Goal: Information Seeking & Learning: Understand process/instructions

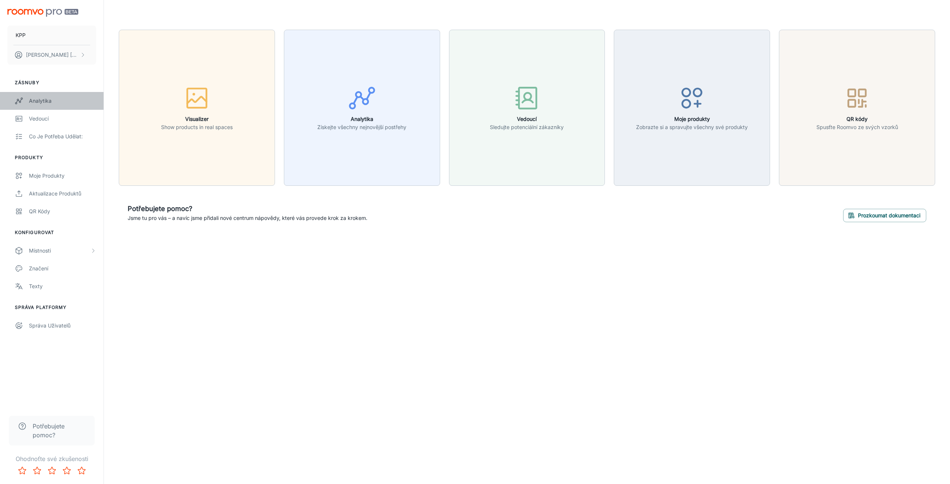
click at [86, 98] on div "Analytika" at bounding box center [62, 101] width 67 height 8
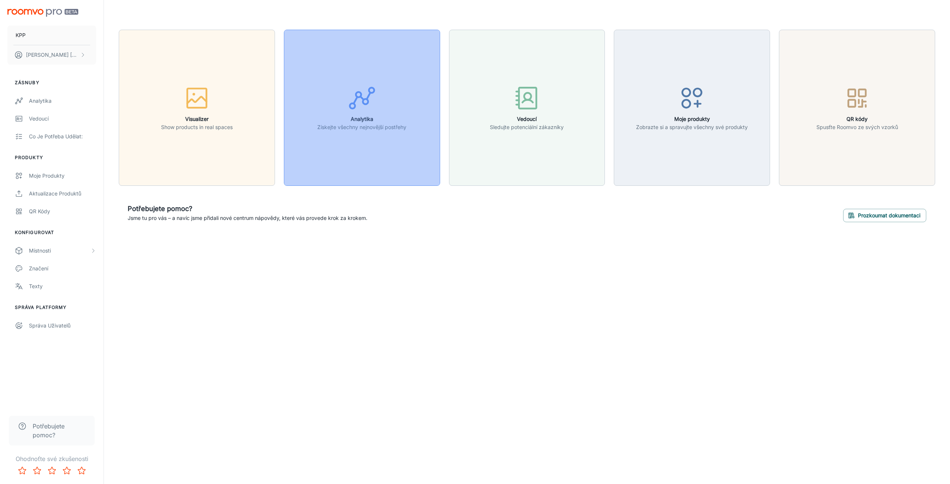
click at [376, 109] on div "button" at bounding box center [361, 99] width 89 height 31
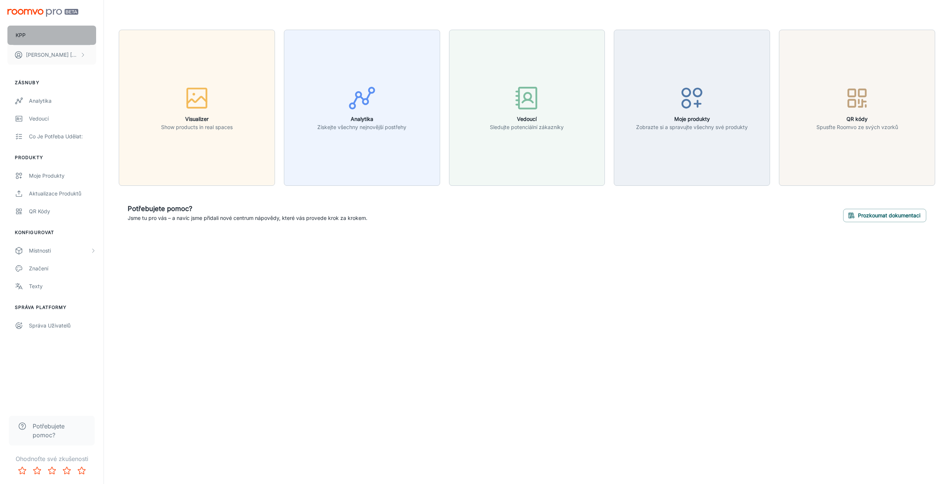
click at [60, 35] on button "KPP" at bounding box center [51, 35] width 89 height 19
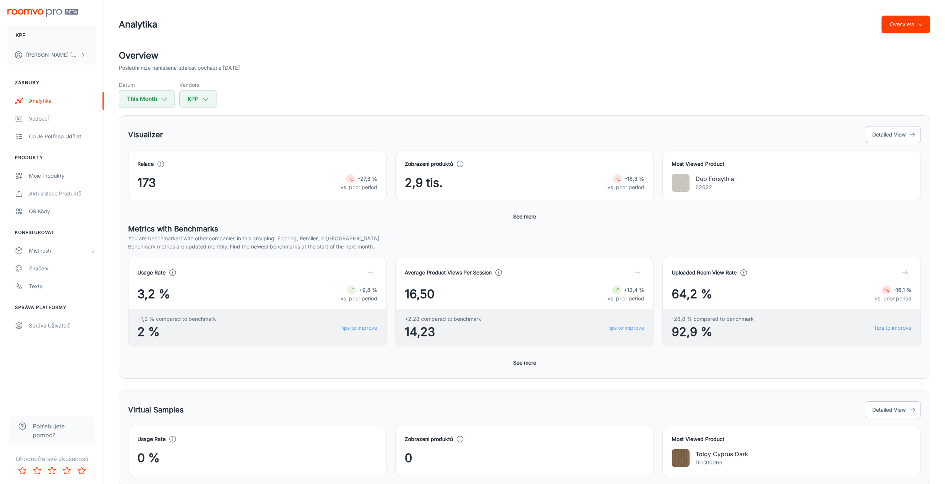
click at [135, 87] on h5 "Datum" at bounding box center [147, 85] width 56 height 8
select select "8"
select select "2025"
select select "8"
select select "2025"
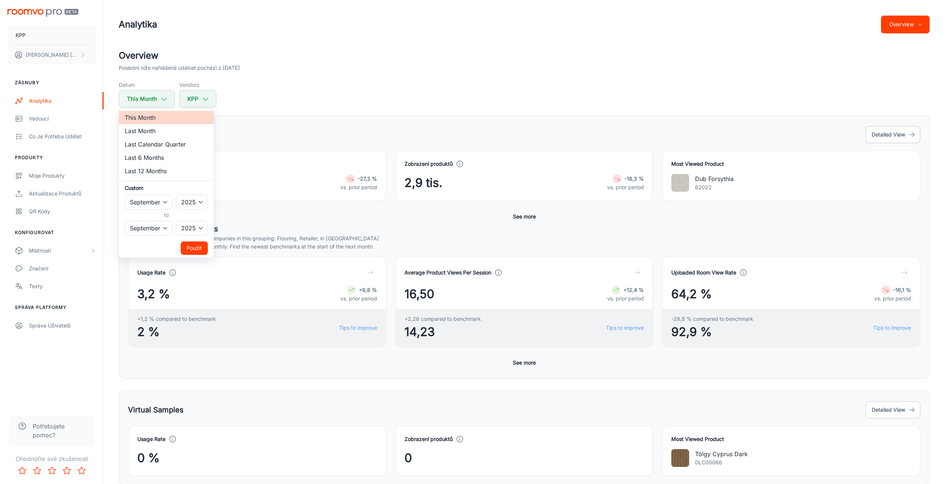
click at [181, 135] on li "Last Month" at bounding box center [166, 130] width 95 height 13
select select "7"
click at [189, 252] on button "Použít" at bounding box center [194, 248] width 27 height 13
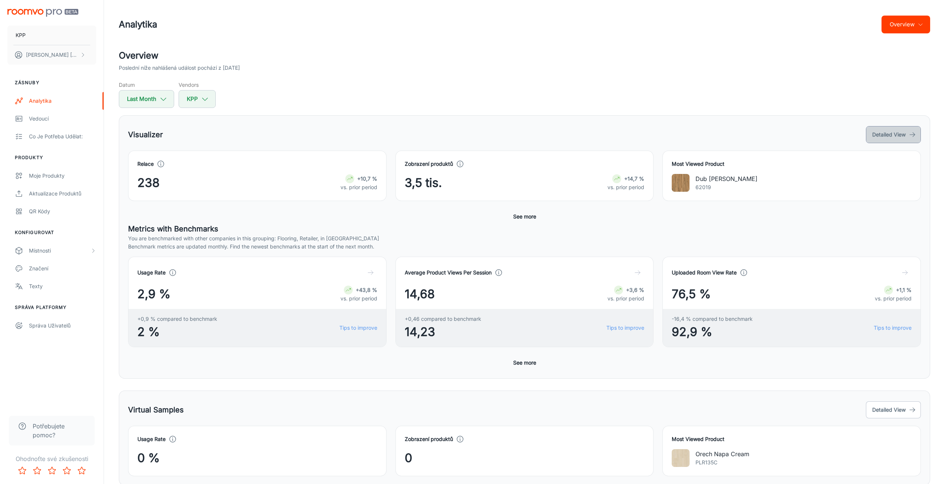
click at [883, 136] on button "Detailed View" at bounding box center [893, 134] width 55 height 17
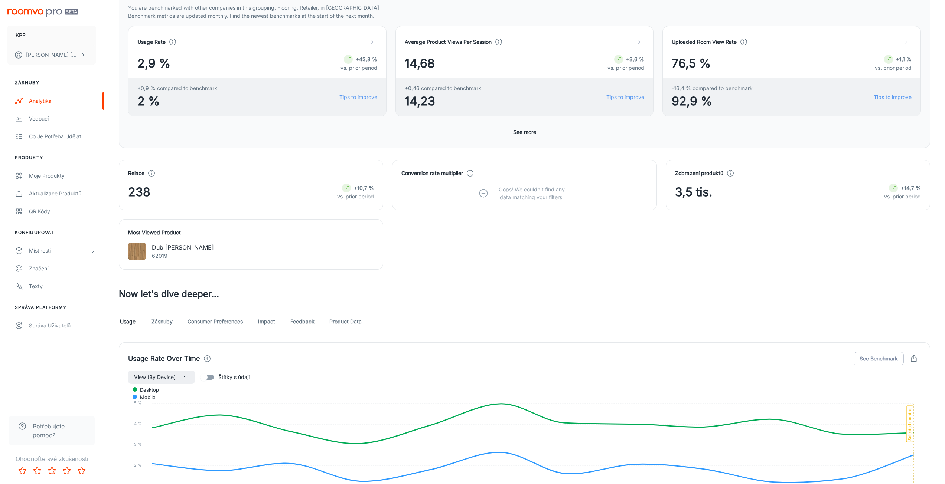
scroll to position [187, 0]
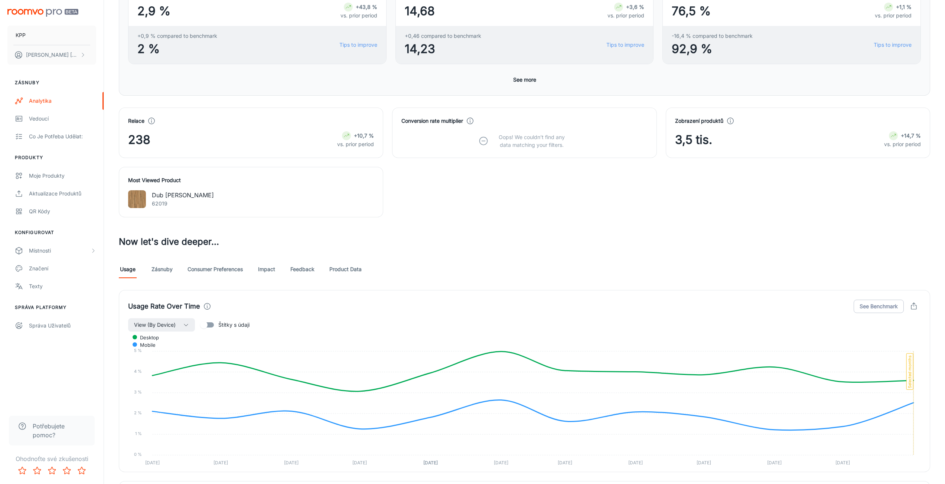
click at [158, 269] on link "Zásnuby" at bounding box center [161, 270] width 21 height 18
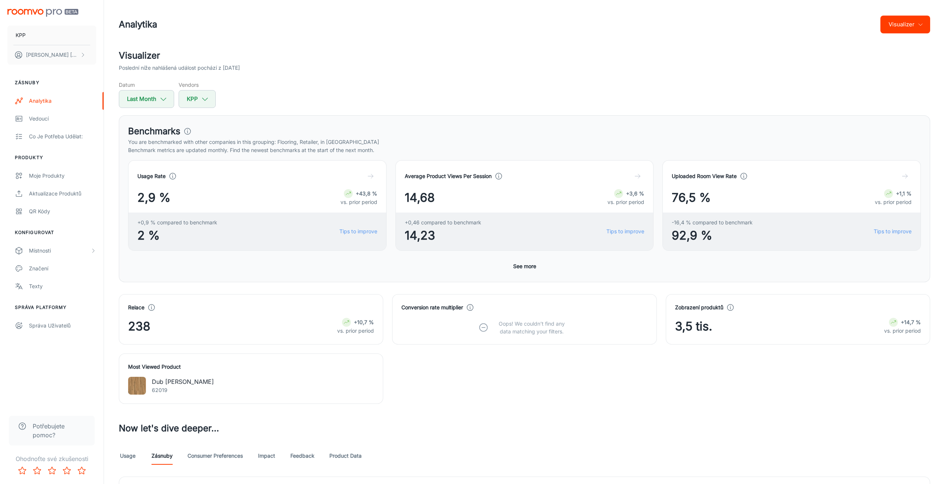
click at [130, 458] on link "Usage" at bounding box center [128, 456] width 18 height 18
click at [526, 374] on div "Relace 238 +10,7 % vs. prior period Conversion rate multiplier Oops! We couldn’…" at bounding box center [520, 344] width 820 height 119
click at [699, 58] on h2 "Visualizer" at bounding box center [524, 55] width 811 height 13
click at [148, 97] on button "Last Month" at bounding box center [146, 99] width 55 height 18
select select "7"
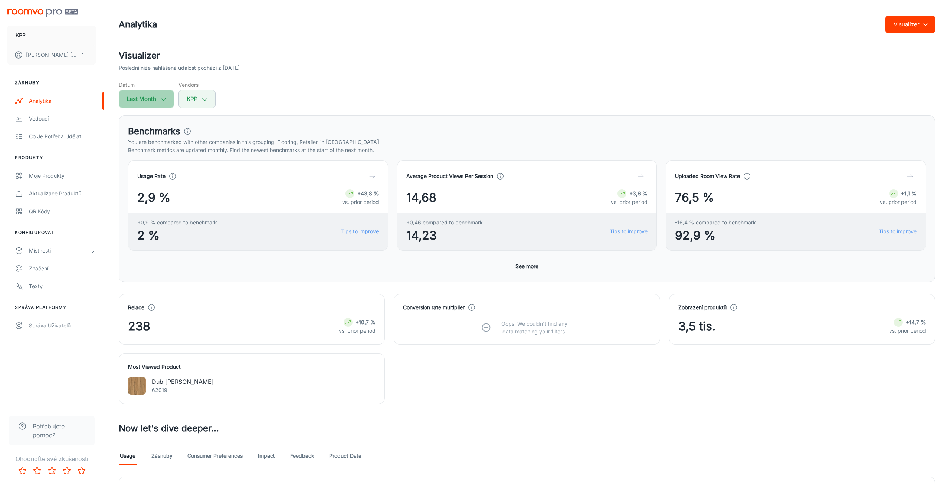
select select "2025"
select select "7"
select select "2025"
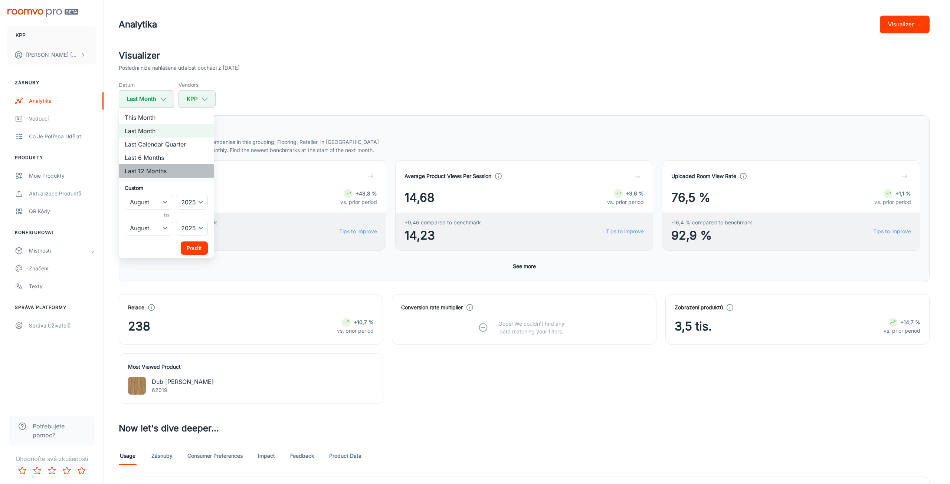
click at [185, 167] on li "Last 12 Months" at bounding box center [166, 170] width 95 height 13
select select "8"
select select "2024"
click at [163, 226] on select "January February March April May June July August September October November De…" at bounding box center [149, 228] width 48 height 15
click at [159, 207] on select "January February March April May June July August September October November De…" at bounding box center [149, 202] width 48 height 15
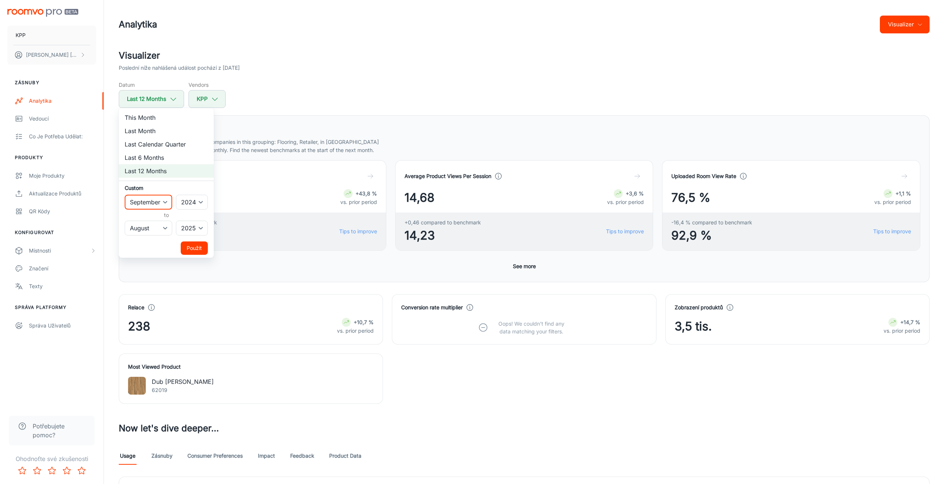
click at [159, 205] on select "January February March April May June July August September October November De…" at bounding box center [149, 202] width 48 height 15
click at [198, 252] on button "Použít" at bounding box center [194, 248] width 27 height 13
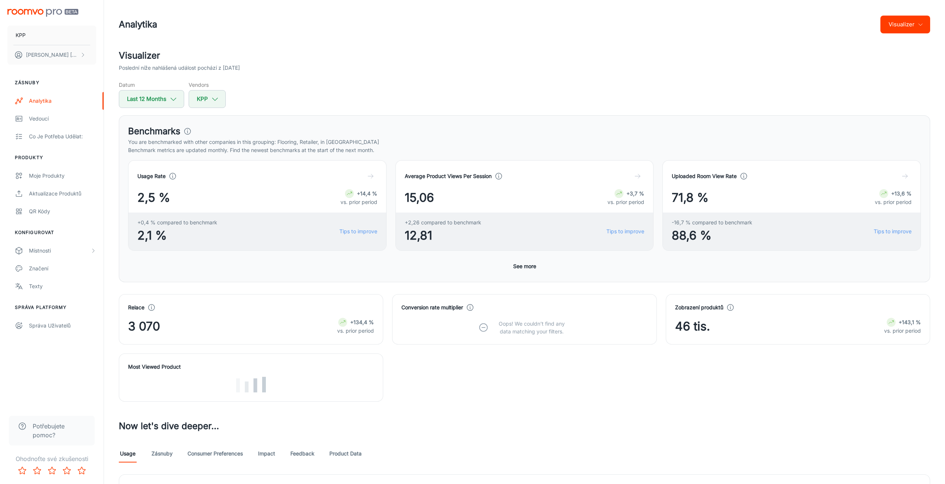
click at [526, 42] on header "Analytika Visualizer" at bounding box center [524, 24] width 829 height 49
click at [215, 100] on polyline "button" at bounding box center [214, 99] width 5 height 3
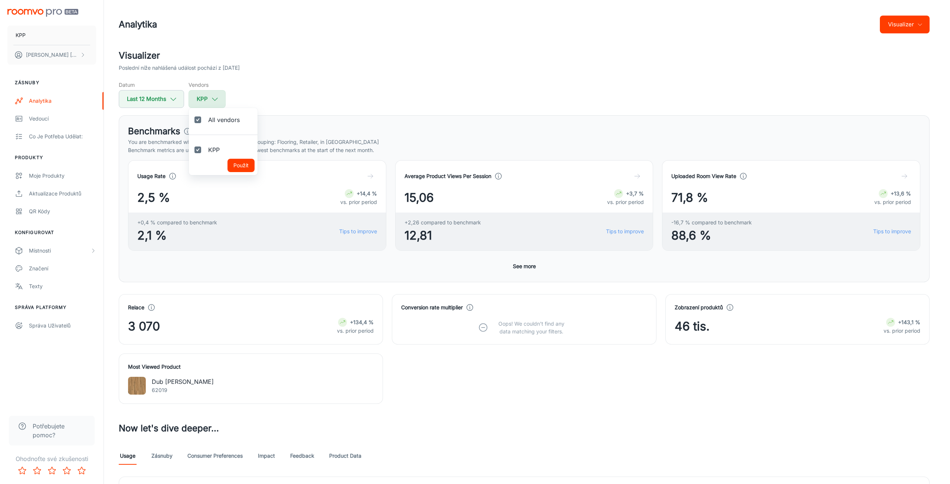
click at [215, 100] on div at bounding box center [475, 242] width 950 height 484
click at [914, 22] on button "Visualizer" at bounding box center [905, 25] width 50 height 18
click at [889, 43] on li "Overview" at bounding box center [901, 42] width 55 height 13
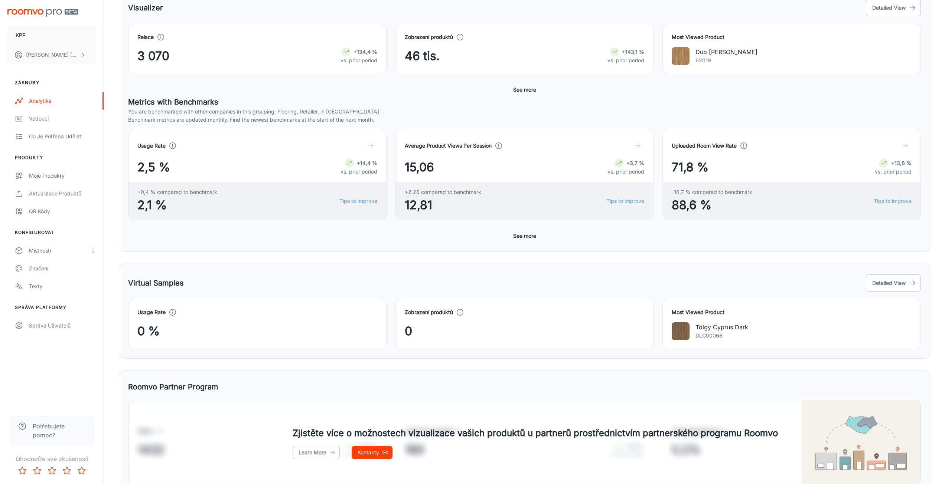
scroll to position [168, 0]
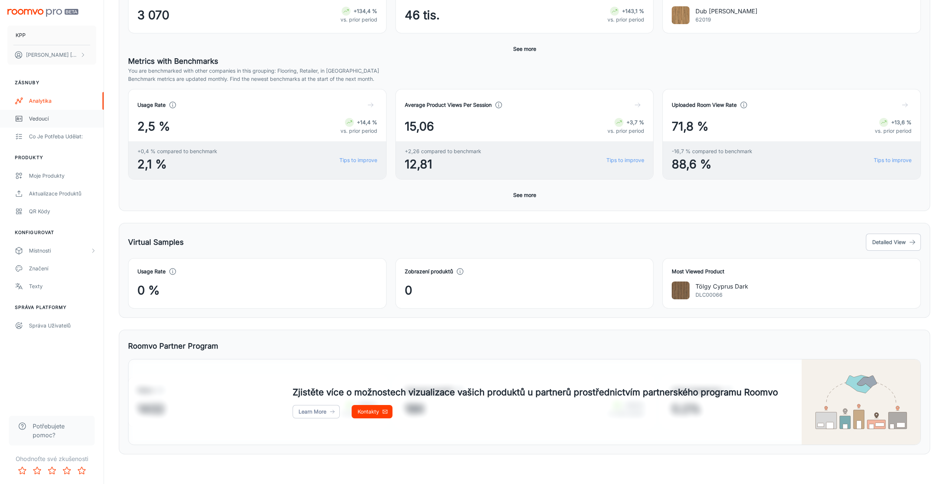
click at [50, 122] on div "Vedoucí" at bounding box center [62, 119] width 67 height 8
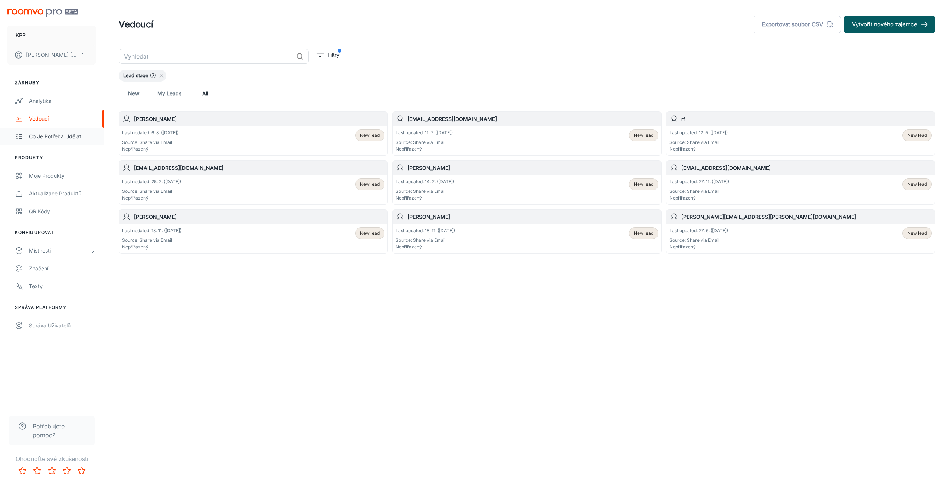
click at [66, 136] on div "Co je potřeba udělat:" at bounding box center [62, 137] width 67 height 8
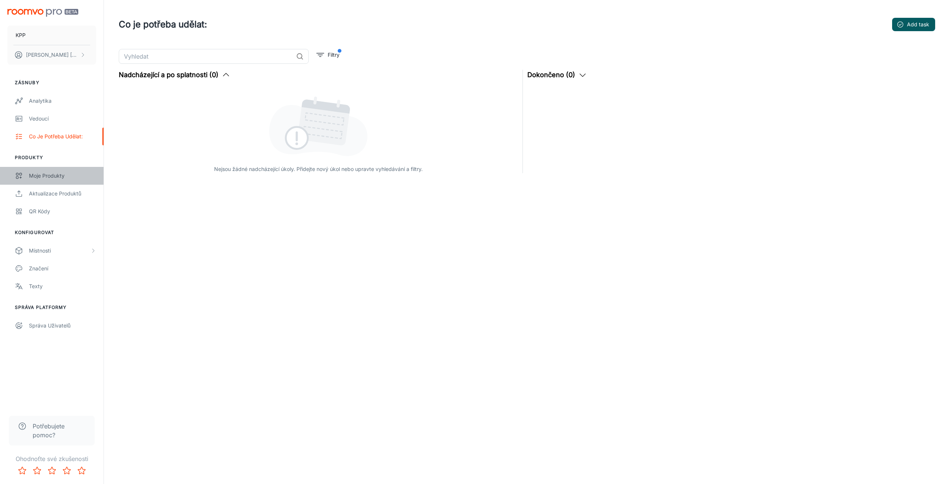
click at [68, 170] on link "Moje produkty" at bounding box center [52, 176] width 104 height 18
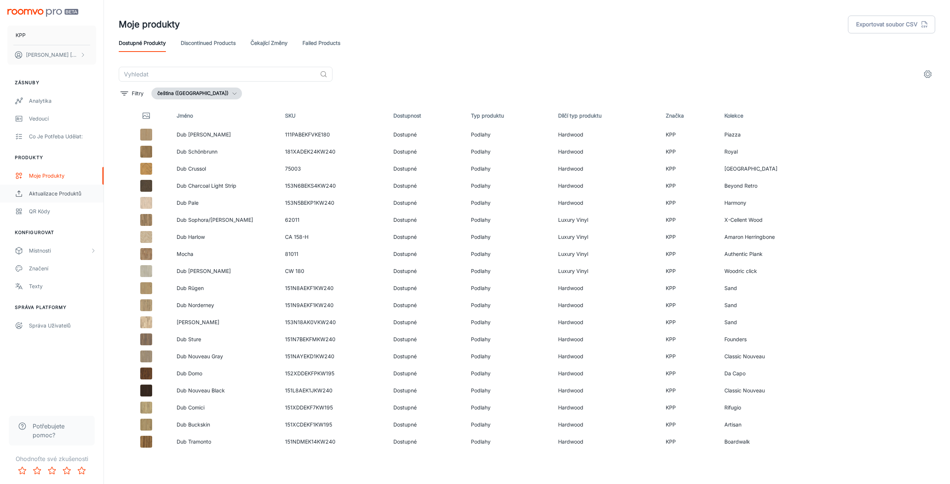
click at [42, 191] on div "Aktualizace produktů" at bounding box center [62, 194] width 67 height 8
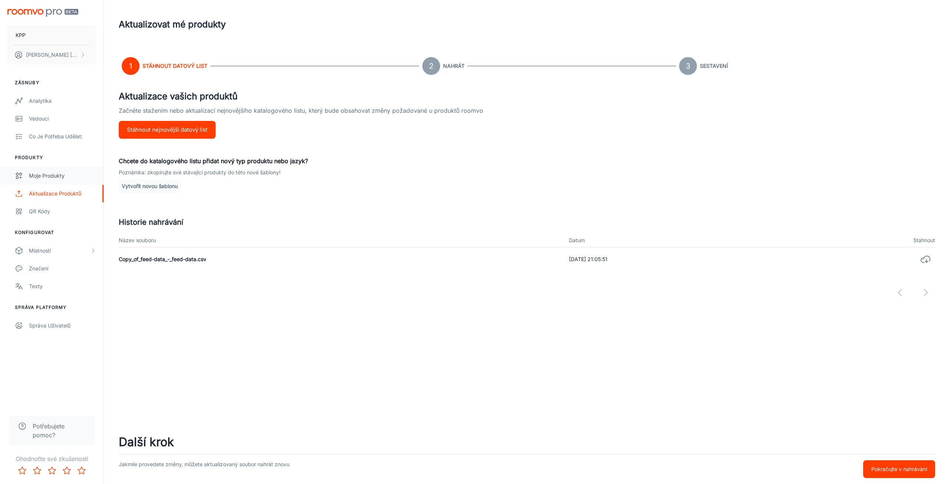
click at [59, 174] on div "Moje produkty" at bounding box center [62, 176] width 67 height 8
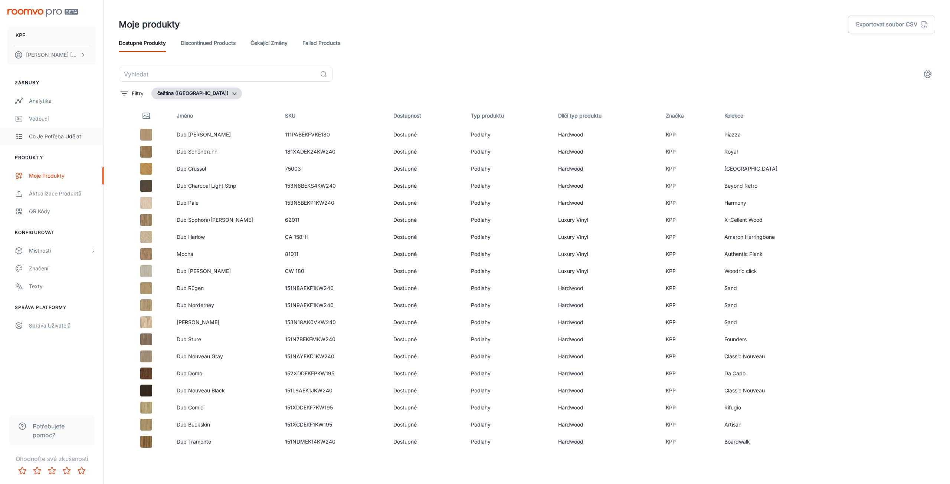
click at [50, 135] on div "Co je potřeba udělat:" at bounding box center [62, 137] width 67 height 8
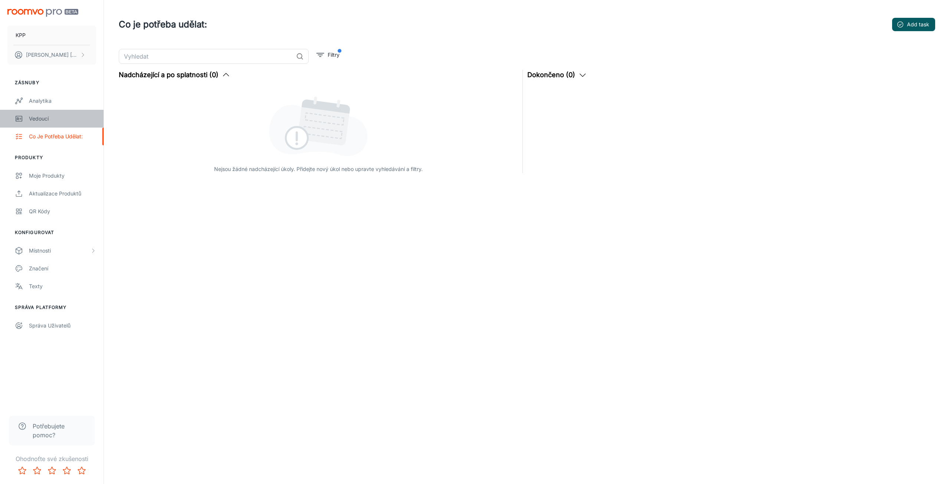
click at [44, 117] on div "Vedoucí" at bounding box center [62, 119] width 67 height 8
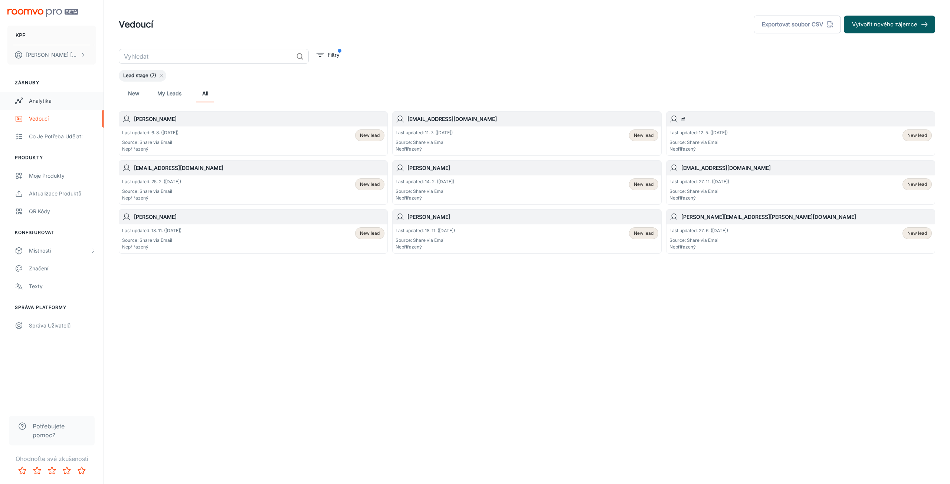
click at [42, 95] on link "Analytika" at bounding box center [52, 101] width 104 height 18
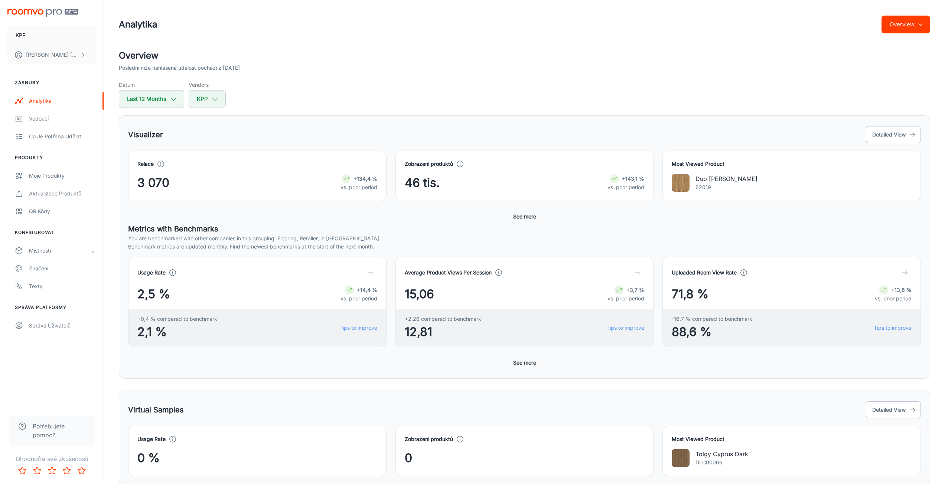
click at [902, 23] on button "Overview" at bounding box center [905, 25] width 49 height 18
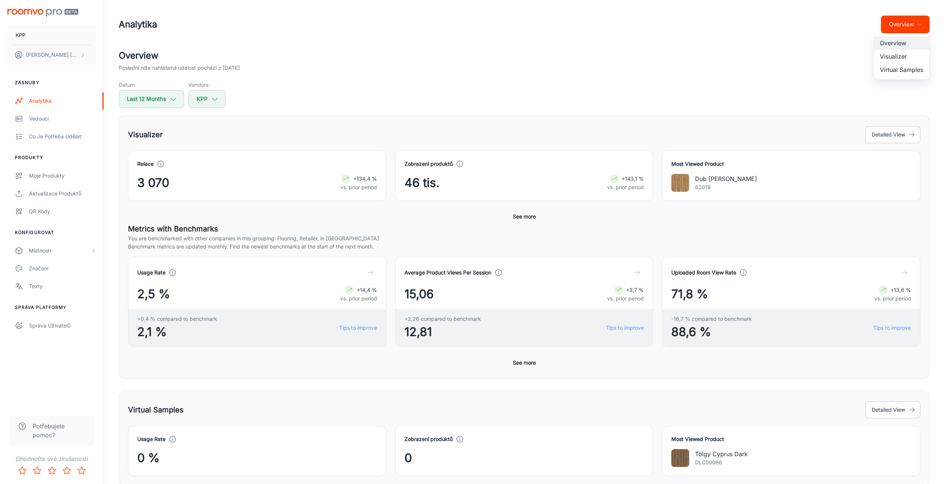
click at [902, 23] on div at bounding box center [475, 242] width 950 height 484
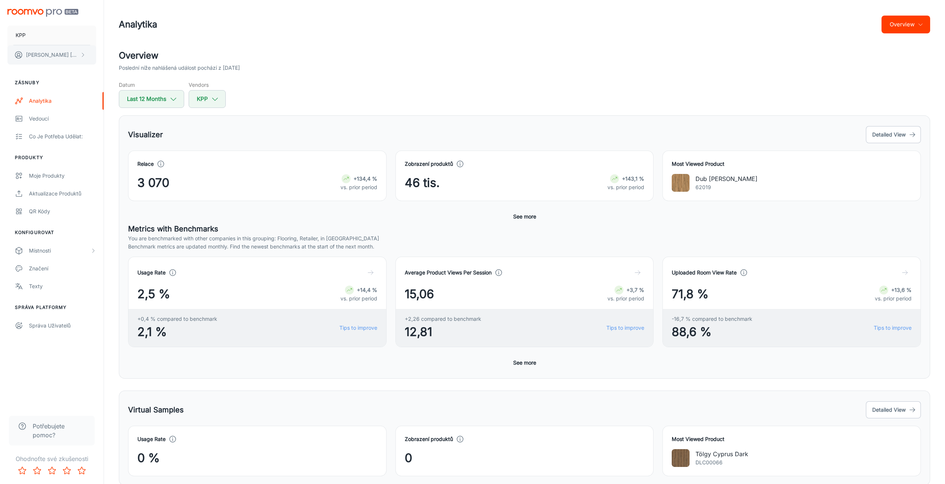
click at [38, 47] on button "[PERSON_NAME]" at bounding box center [51, 54] width 89 height 19
click at [46, 36] on div at bounding box center [475, 242] width 950 height 484
click at [43, 46] on button "[PERSON_NAME]" at bounding box center [51, 54] width 89 height 19
click at [110, 55] on li "Uživatelský profil" at bounding box center [123, 54] width 54 height 13
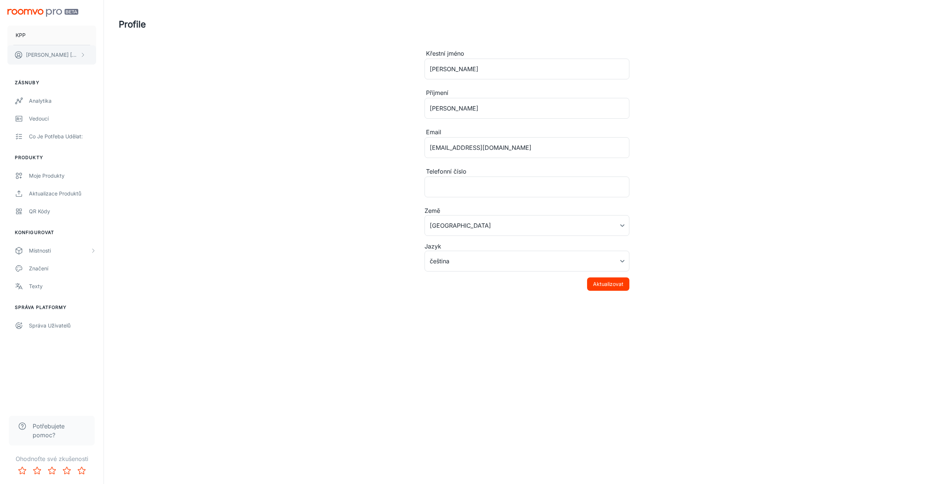
click at [72, 61] on button "[PERSON_NAME]" at bounding box center [51, 54] width 89 height 19
click at [108, 69] on li "Odhlásit se" at bounding box center [123, 67] width 54 height 13
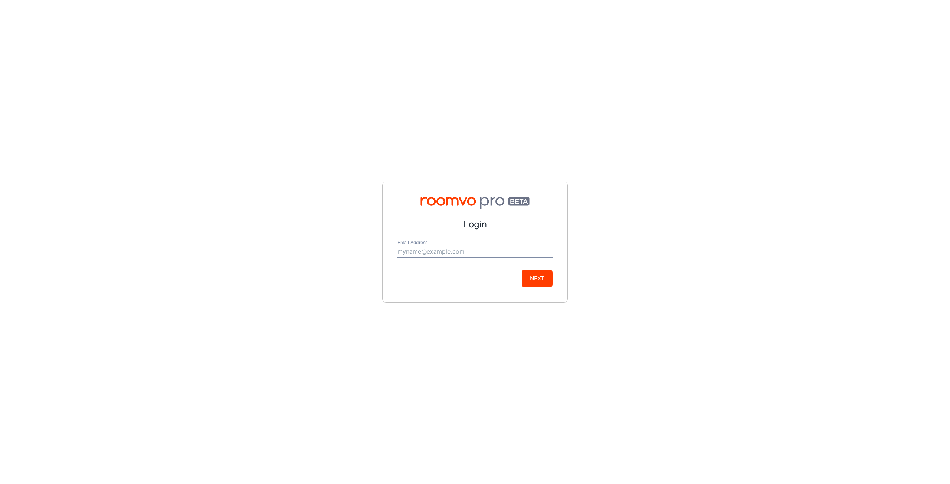
drag, startPoint x: 408, startPoint y: 251, endPoint x: 408, endPoint y: 255, distance: 3.7
click at [408, 254] on input "Email Address" at bounding box center [475, 252] width 155 height 12
click at [544, 290] on div "Login Email Address [EMAIL_ADDRESS][DOMAIN_NAME] Next" at bounding box center [475, 242] width 186 height 121
click at [542, 284] on button "Next" at bounding box center [537, 279] width 31 height 18
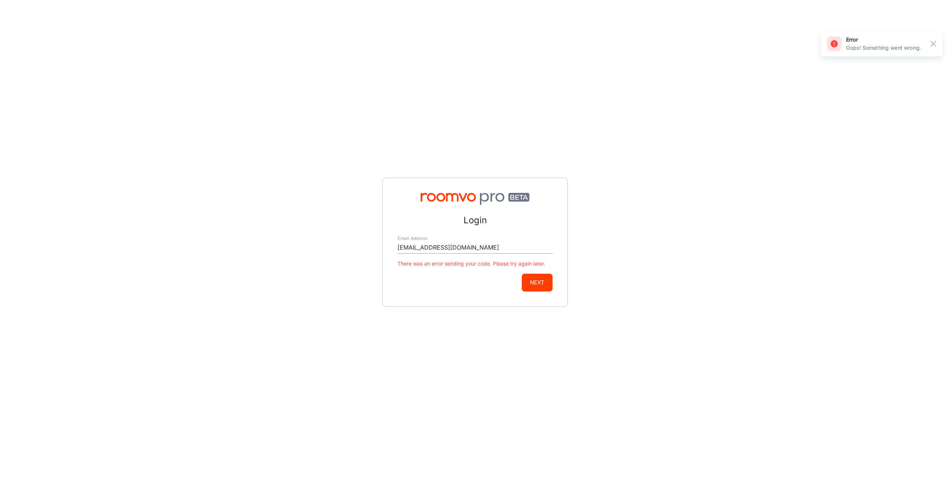
click at [488, 250] on input "[EMAIL_ADDRESS][DOMAIN_NAME]" at bounding box center [475, 248] width 155 height 12
type input "[EMAIL_ADDRESS][DOMAIN_NAME]"
click at [543, 278] on button "Next" at bounding box center [537, 283] width 31 height 18
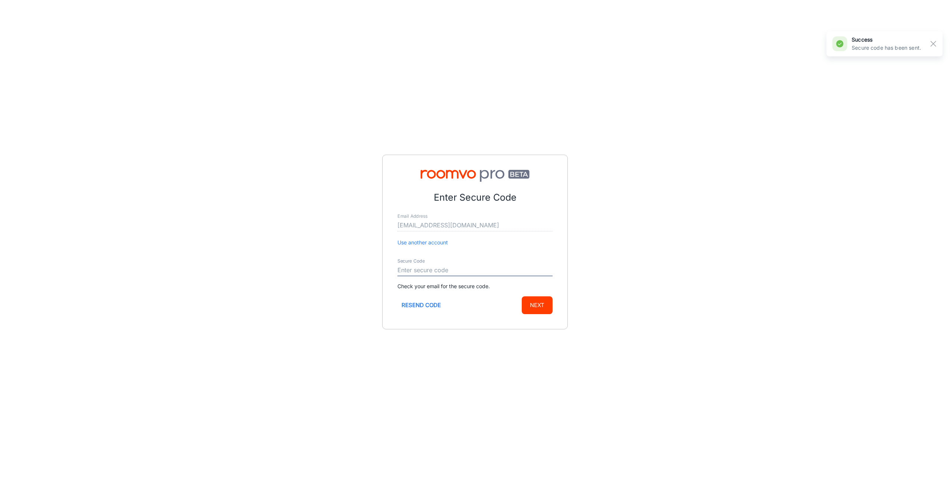
type input "305156"
click at [544, 307] on button "Next" at bounding box center [537, 306] width 31 height 18
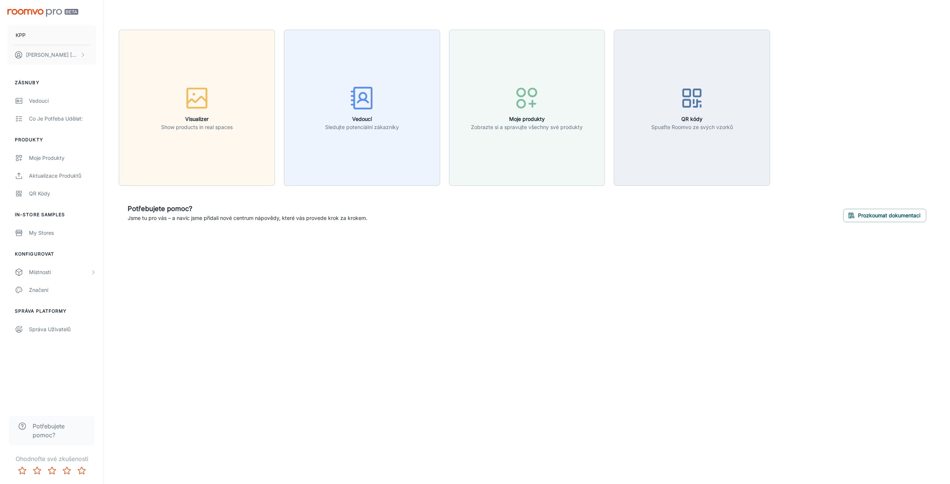
click at [536, 305] on div "KPP [PERSON_NAME] Zásnuby Vedoucí Co [PERSON_NAME] udělat: Produkty Moje produk…" at bounding box center [475, 242] width 950 height 484
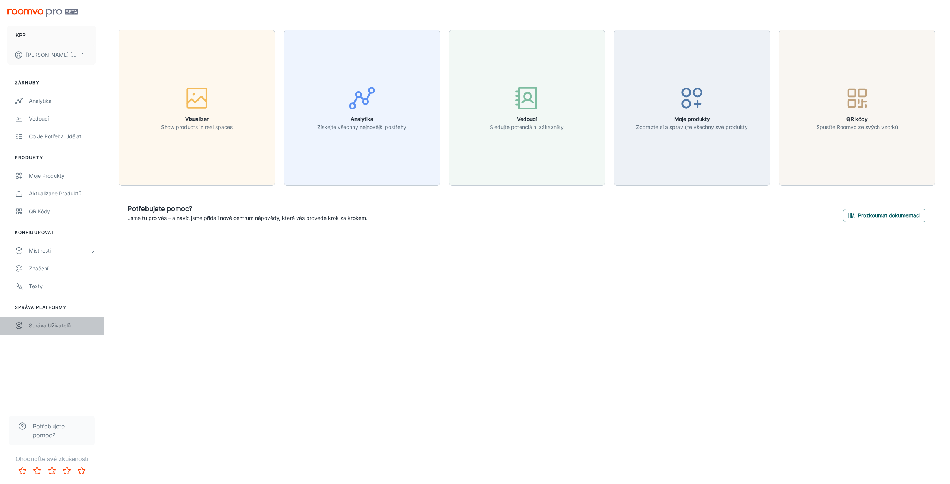
click at [31, 328] on div "Správa uživatelů" at bounding box center [62, 326] width 67 height 8
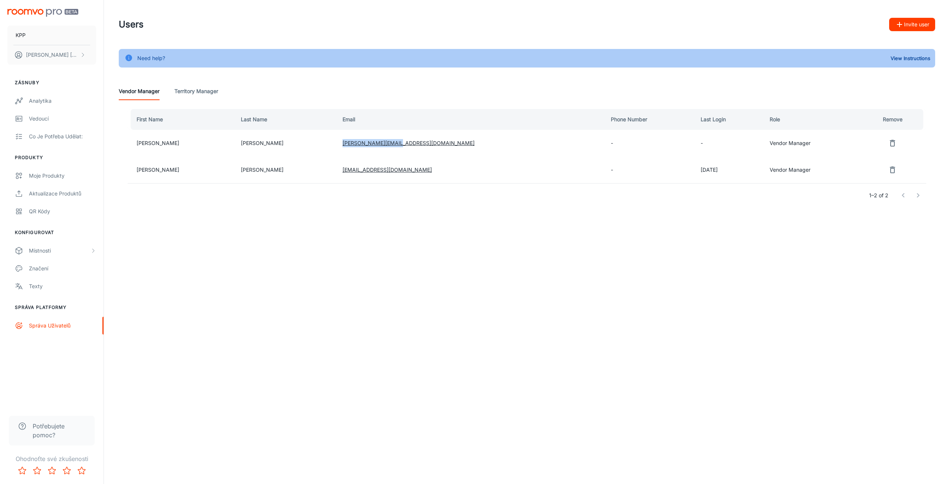
drag, startPoint x: 391, startPoint y: 146, endPoint x: 329, endPoint y: 144, distance: 61.7
click at [337, 144] on td "[PERSON_NAME][EMAIL_ADDRESS][DOMAIN_NAME]" at bounding box center [471, 143] width 268 height 27
copy link "[PERSON_NAME][EMAIL_ADDRESS][DOMAIN_NAME]"
click at [61, 49] on button "[PERSON_NAME]" at bounding box center [51, 54] width 89 height 19
click at [127, 66] on li "Odhlásit se" at bounding box center [123, 67] width 54 height 13
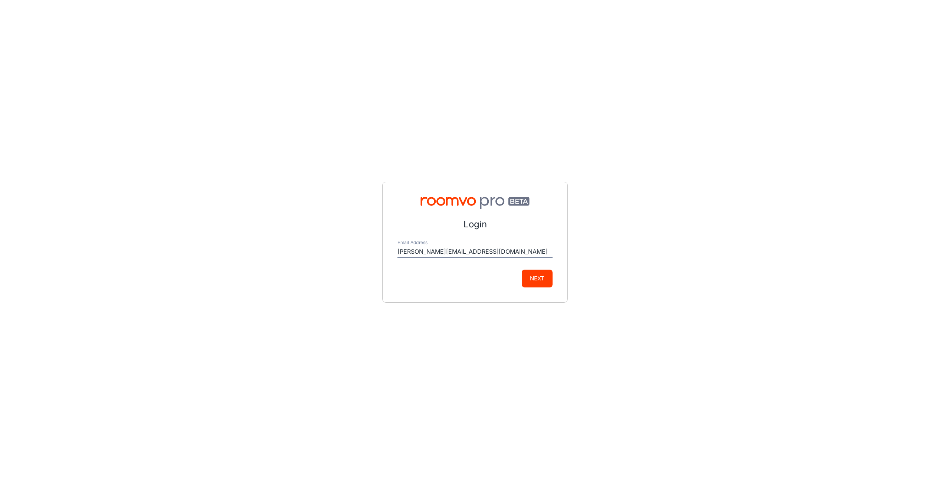
type input "[PERSON_NAME][EMAIL_ADDRESS][DOMAIN_NAME]"
click at [548, 282] on button "Next" at bounding box center [537, 279] width 31 height 18
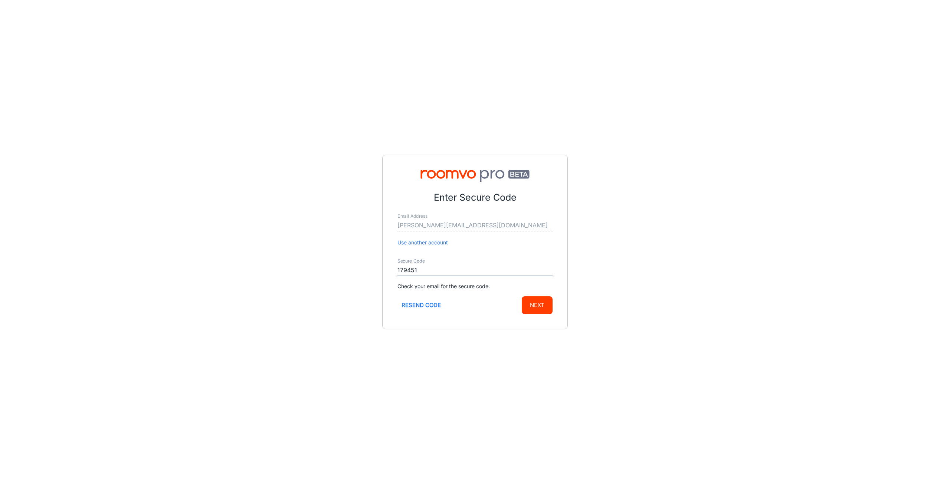
type input "179451"
click at [522, 297] on button "Next" at bounding box center [537, 306] width 31 height 18
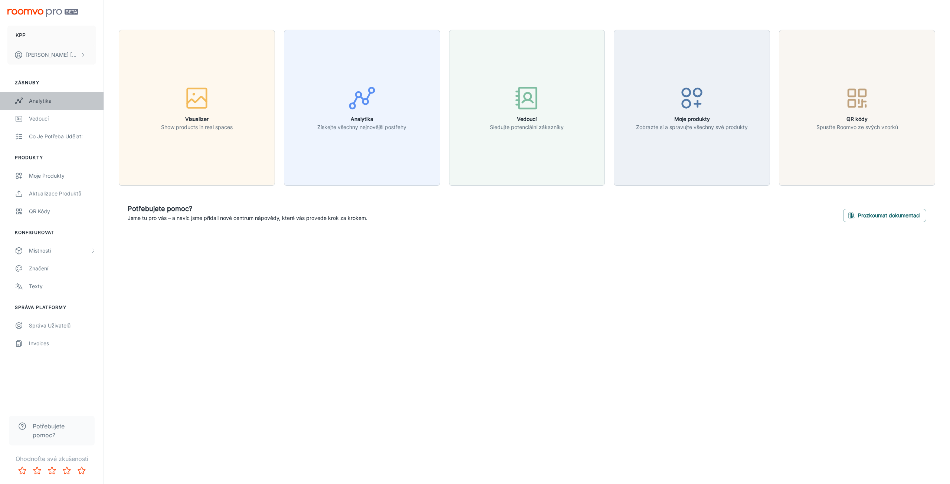
click at [50, 98] on div "Analytika" at bounding box center [62, 101] width 67 height 8
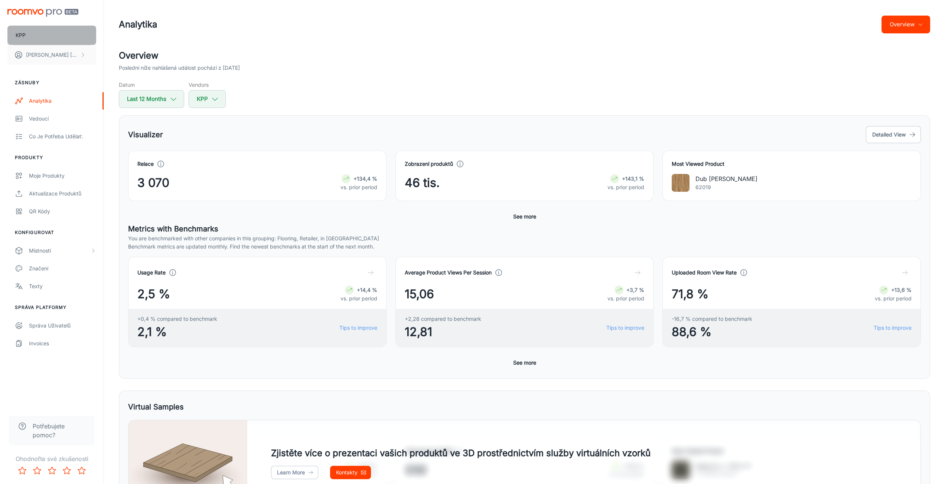
click at [42, 40] on button "KPP" at bounding box center [51, 35] width 89 height 19
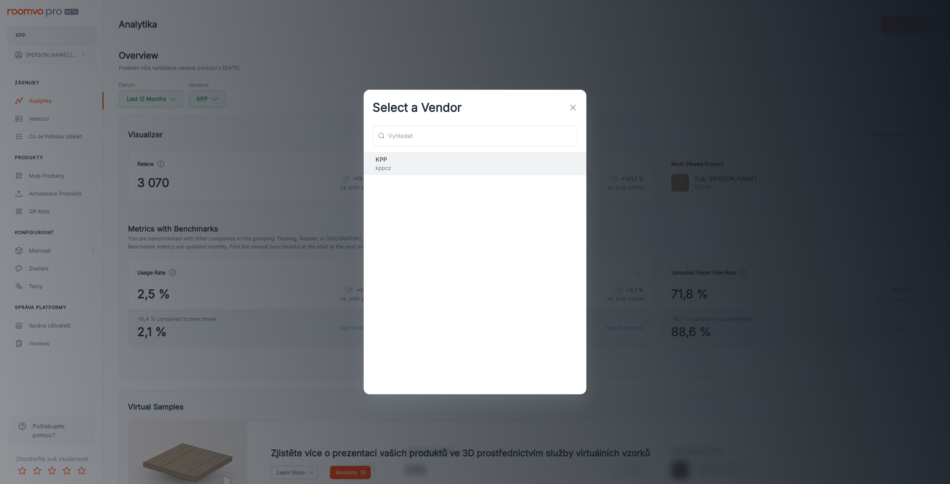
click at [42, 40] on div "Select a Vendor ​ ​ KPP kppcz" at bounding box center [475, 242] width 950 height 484
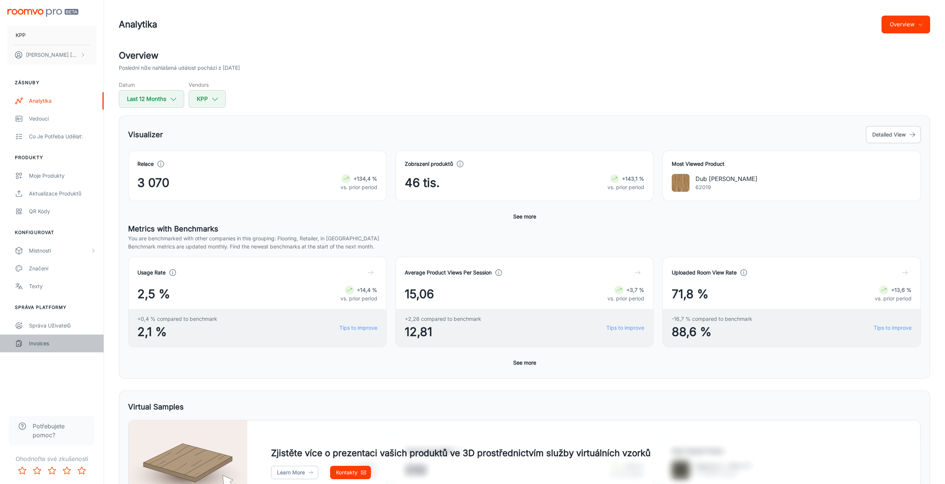
click at [71, 341] on div "Invoices" at bounding box center [62, 344] width 67 height 8
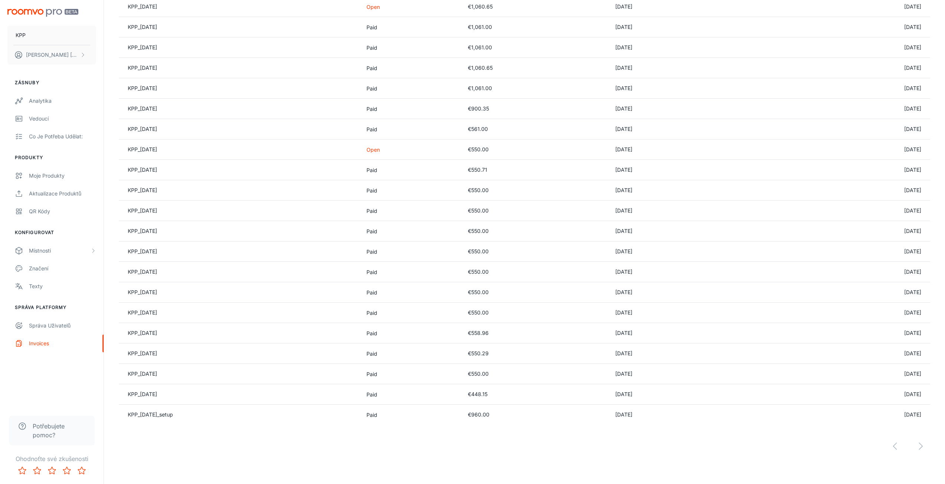
scroll to position [309, 0]
click at [892, 442] on div at bounding box center [524, 438] width 811 height 31
click at [897, 448] on div at bounding box center [524, 438] width 811 height 31
click at [916, 448] on div at bounding box center [524, 438] width 811 height 31
click at [922, 445] on div at bounding box center [524, 438] width 811 height 31
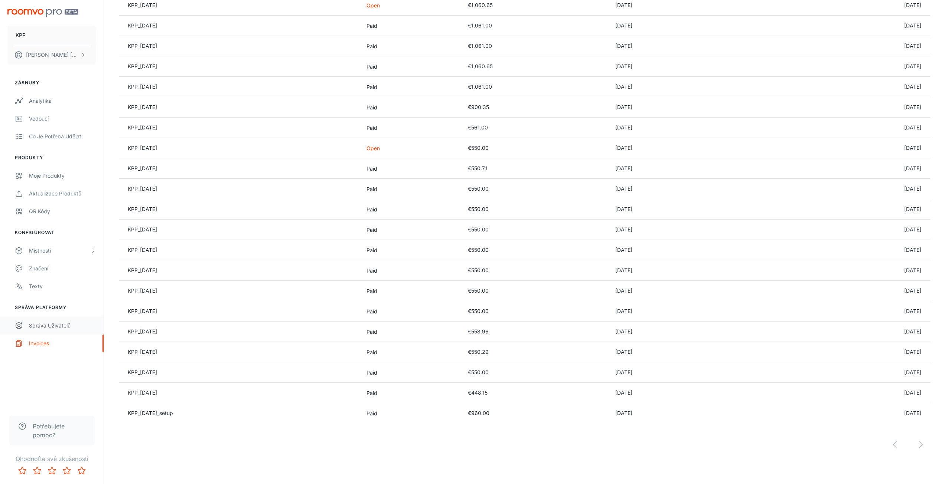
click at [41, 320] on link "Správa uživatelů" at bounding box center [52, 326] width 104 height 18
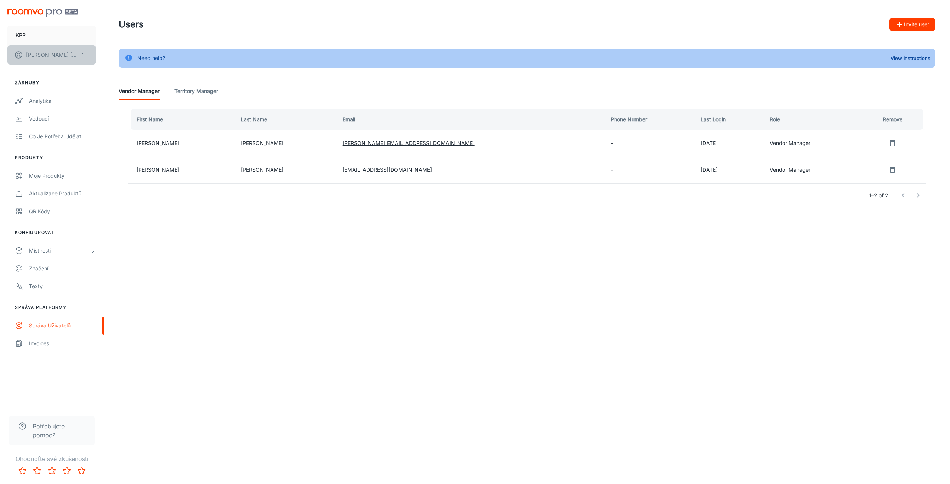
click at [47, 50] on button "[PERSON_NAME]" at bounding box center [51, 54] width 89 height 19
click at [47, 50] on div at bounding box center [475, 242] width 950 height 484
click at [43, 97] on div "Analytika" at bounding box center [62, 101] width 67 height 8
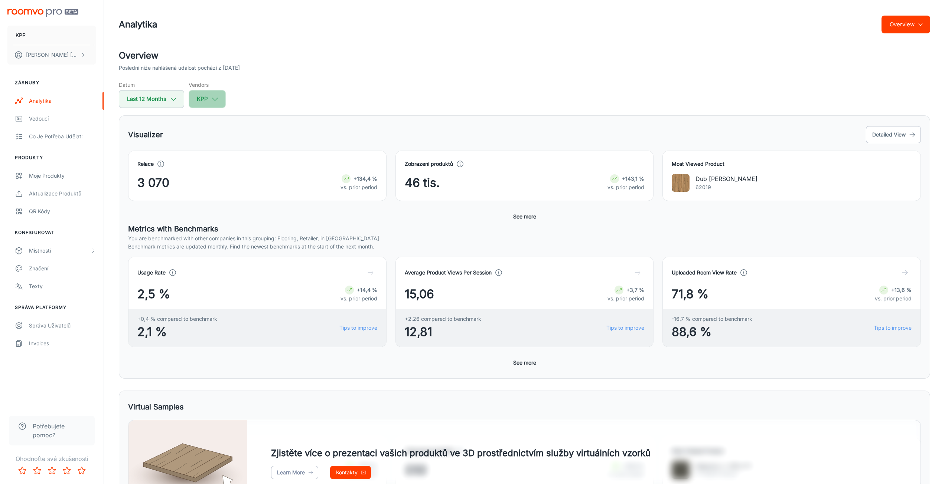
click at [205, 101] on button "KPP" at bounding box center [207, 99] width 37 height 18
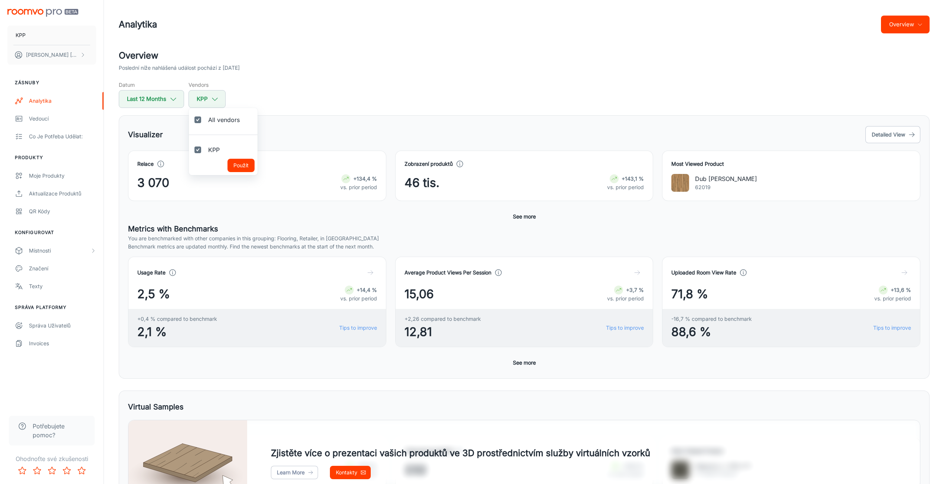
click at [204, 122] on input "All vendors" at bounding box center [197, 119] width 15 height 15
checkbox input "false"
click at [244, 167] on button "Použít" at bounding box center [241, 165] width 27 height 13
checkbox input "false"
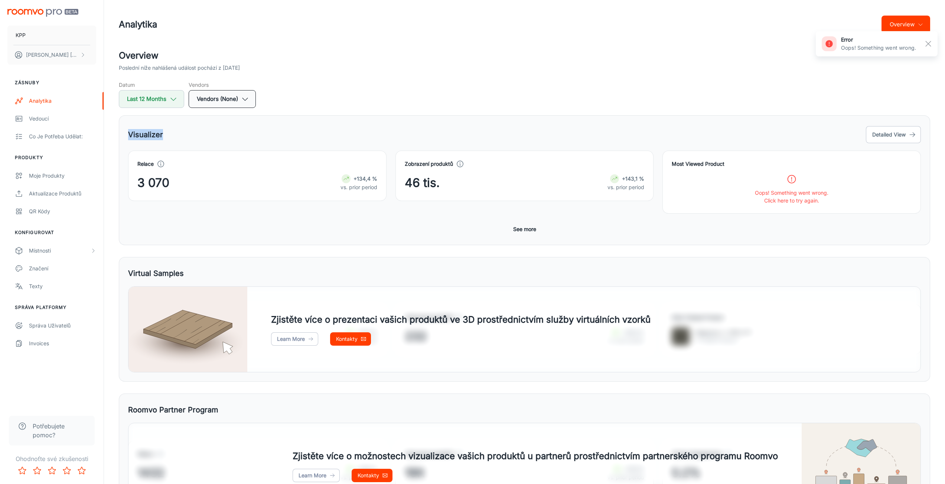
click at [224, 107] on div "Overview Poslední níže nahlášená událost pochází z [DATE] Datum Last 12 Months …" at bounding box center [524, 284] width 829 height 470
click at [222, 102] on button "Vendors (None)" at bounding box center [222, 99] width 67 height 18
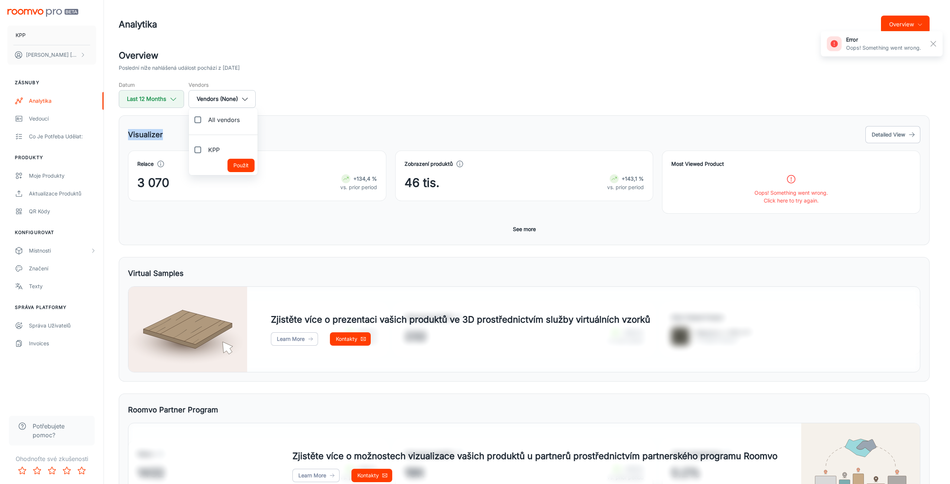
click at [211, 150] on span "KPP" at bounding box center [214, 149] width 12 height 9
click at [205, 150] on input "KPP" at bounding box center [197, 150] width 15 height 15
checkbox input "true"
click at [246, 161] on button "Použít" at bounding box center [241, 165] width 27 height 13
checkbox input "true"
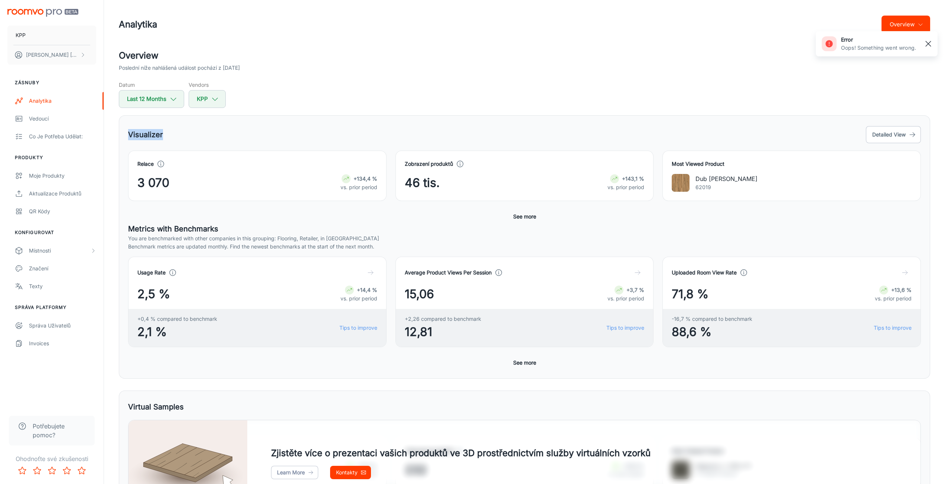
click at [925, 46] on rect "button" at bounding box center [927, 43] width 9 height 9
click at [51, 426] on span "Potřebujete pomoc?" at bounding box center [59, 431] width 53 height 18
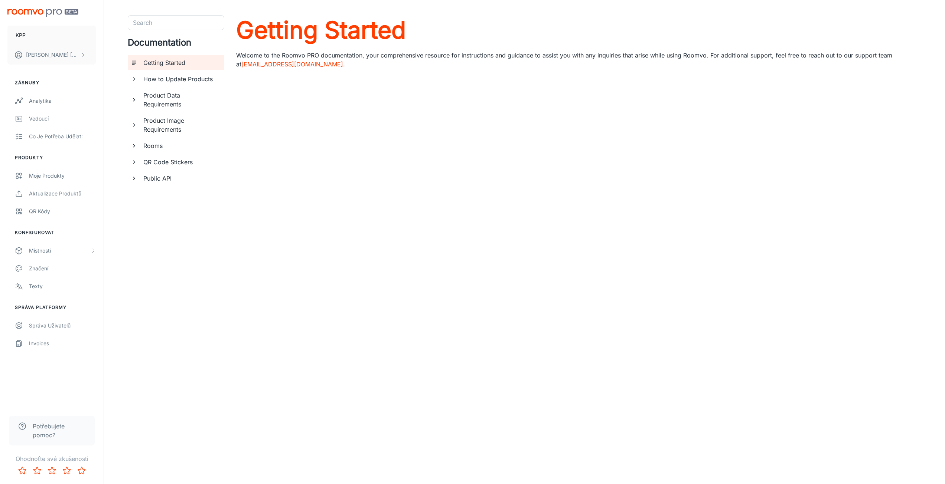
scroll to position [17, 0]
click at [157, 155] on div "QR Code Stickers" at bounding box center [180, 160] width 81 height 15
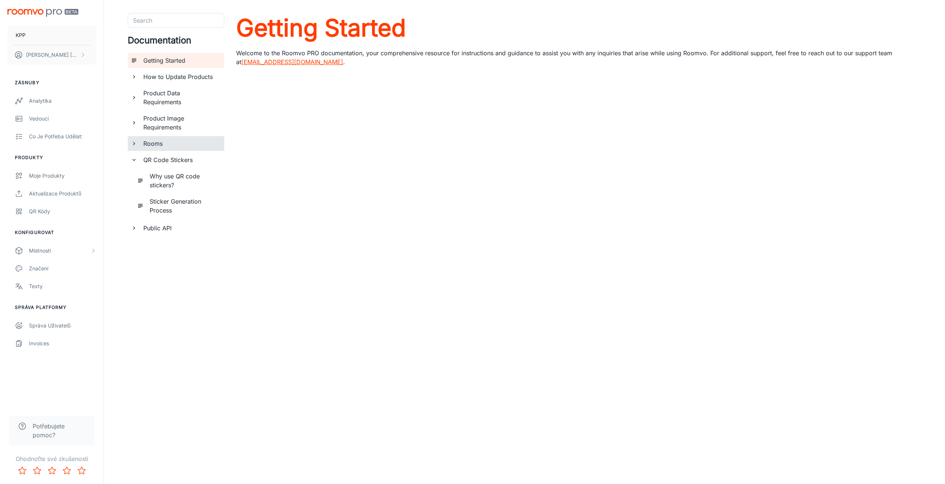
click at [158, 145] on h6 "Rooms" at bounding box center [180, 143] width 75 height 9
click at [163, 124] on h6 "Product Image Requirements" at bounding box center [180, 123] width 75 height 18
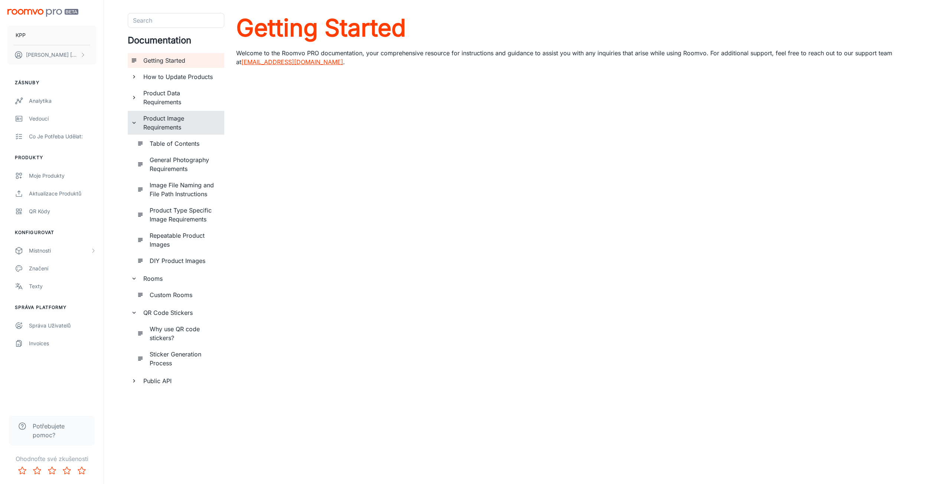
click at [159, 78] on h6 "How to Update Products" at bounding box center [180, 76] width 75 height 9
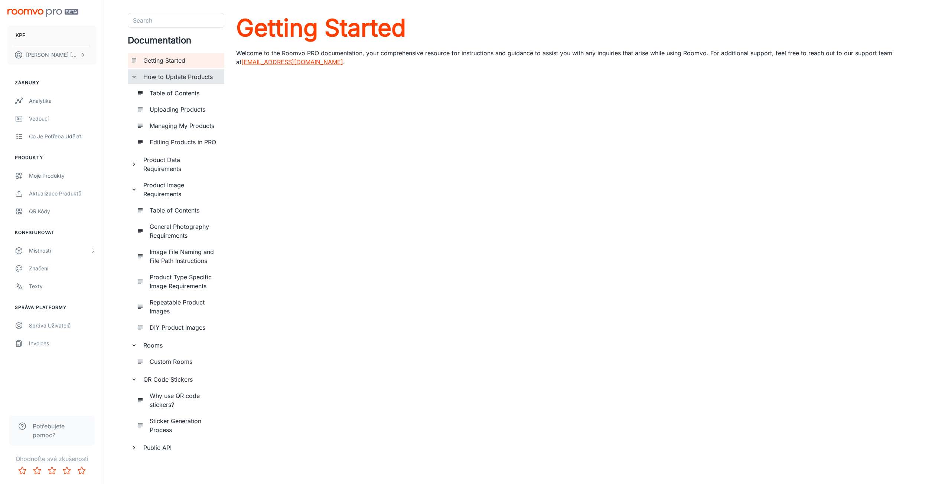
click at [161, 89] on h6 "Table of Contents" at bounding box center [184, 93] width 69 height 9
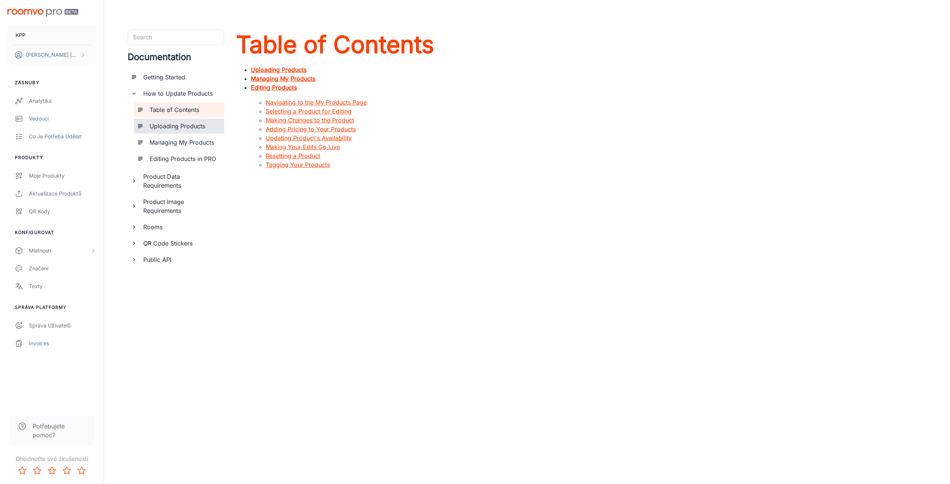
click at [167, 129] on h6 "Uploading Products" at bounding box center [184, 126] width 69 height 9
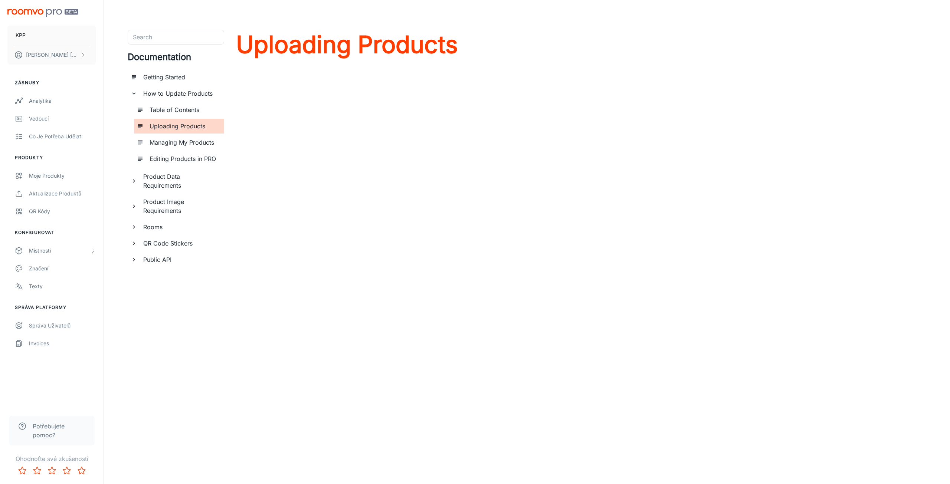
click at [187, 144] on h6 "Managing My Products" at bounding box center [184, 142] width 69 height 9
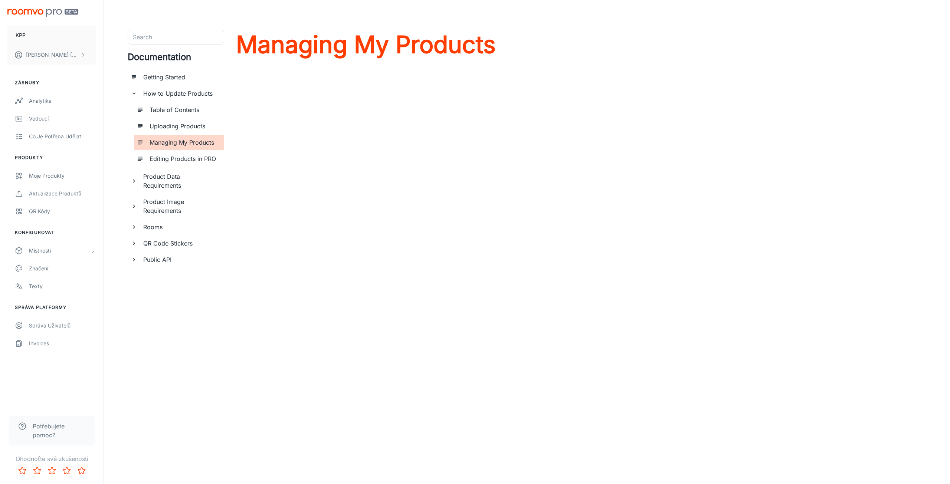
click at [172, 131] on div "Uploading Products" at bounding box center [184, 126] width 75 height 15
click at [50, 57] on p "[PERSON_NAME]" at bounding box center [52, 55] width 52 height 8
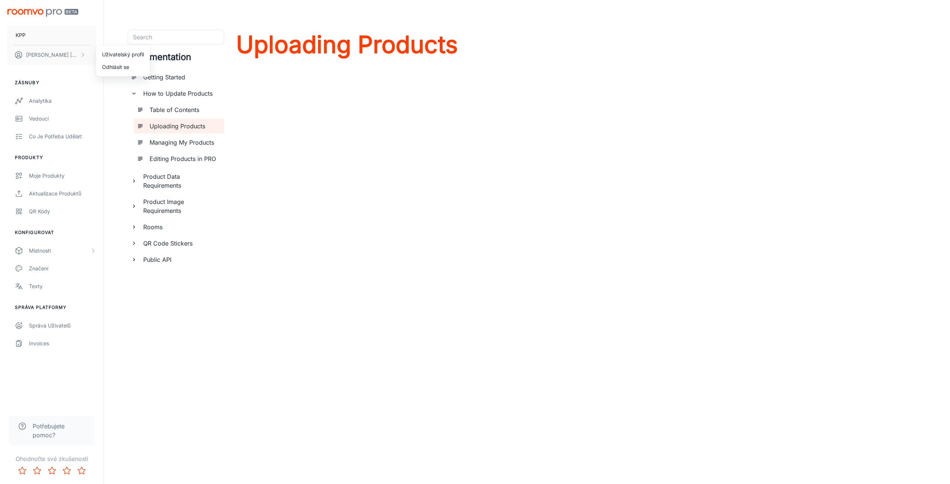
click at [148, 390] on div at bounding box center [475, 242] width 950 height 484
click at [23, 284] on link "Texty" at bounding box center [52, 287] width 104 height 18
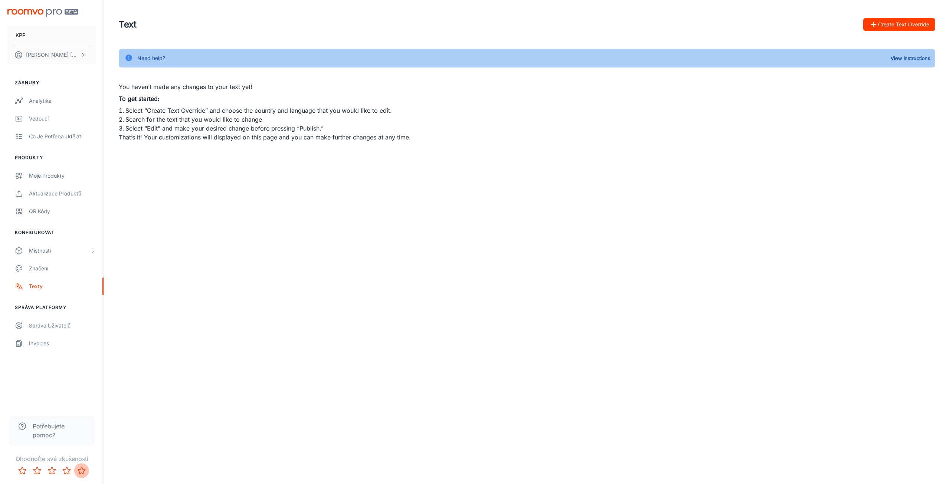
click at [81, 469] on icon "Rate 5 star" at bounding box center [81, 470] width 7 height 7
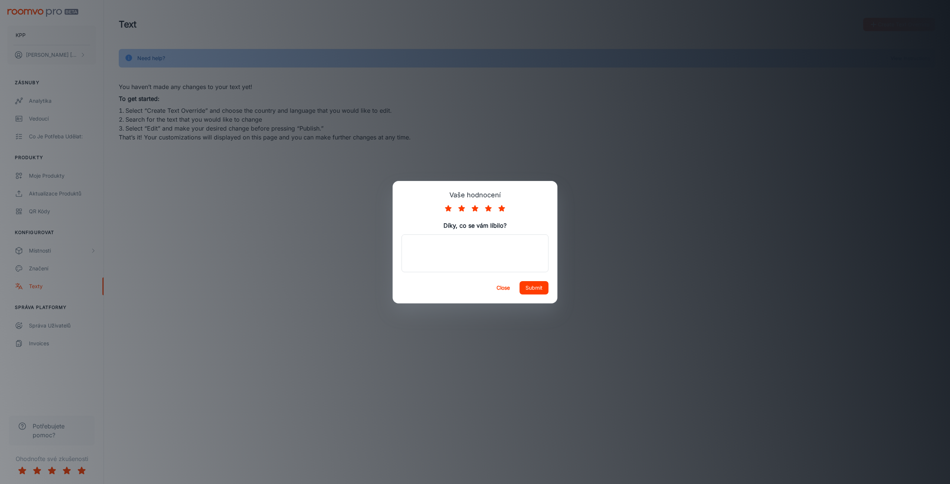
click at [126, 413] on div "Vaše hodnocení Díky, co se vám líbilo? x ​ Close Submit" at bounding box center [475, 242] width 950 height 484
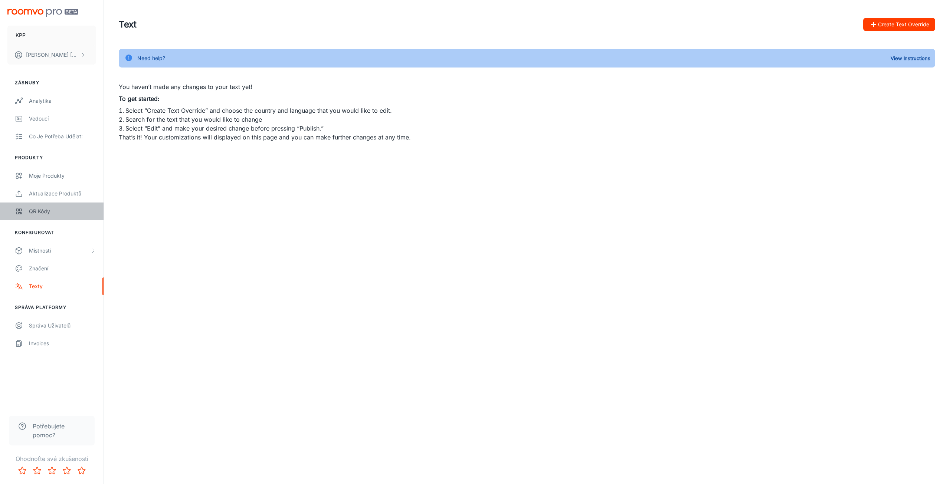
click at [52, 210] on div "QR kódy" at bounding box center [62, 211] width 67 height 8
